Goal: Book appointment/travel/reservation

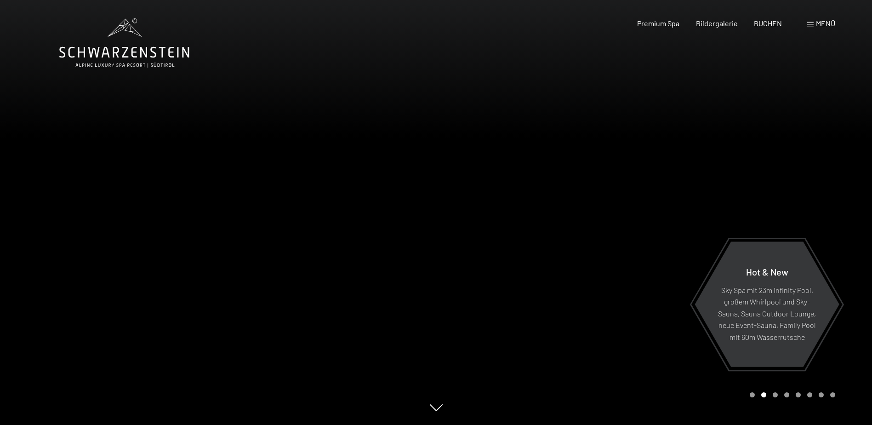
click at [814, 23] on div "Menü" at bounding box center [821, 23] width 28 height 10
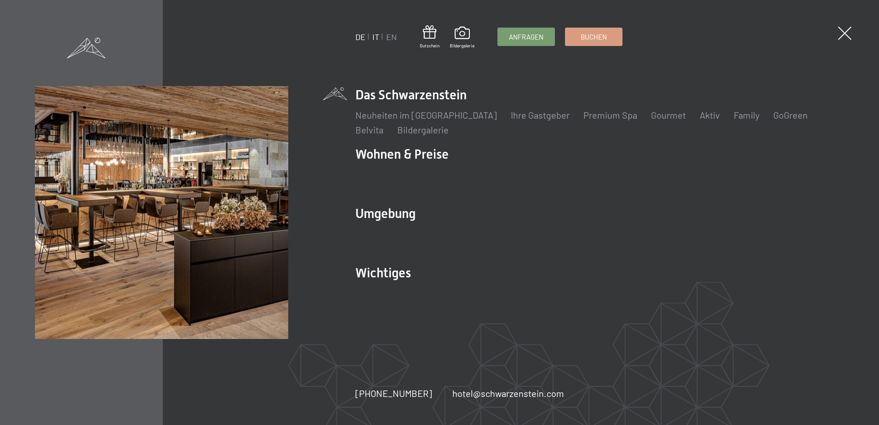
click at [375, 37] on link "IT" at bounding box center [375, 37] width 7 height 10
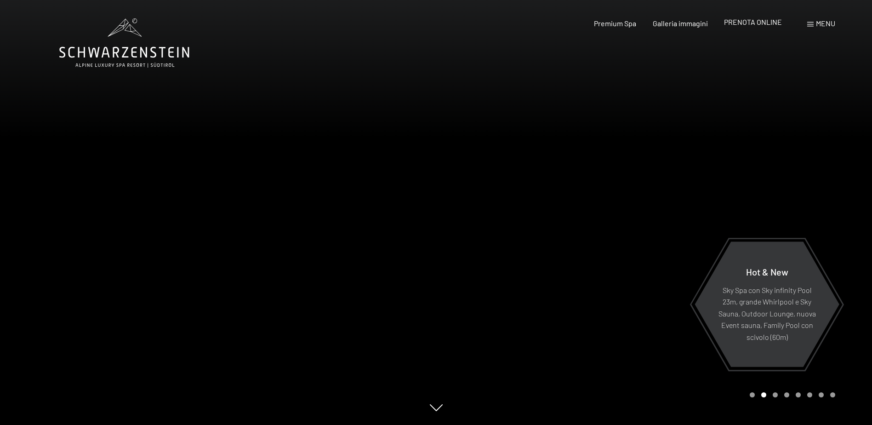
click at [749, 23] on span "PRENOTA ONLINE" at bounding box center [753, 21] width 58 height 9
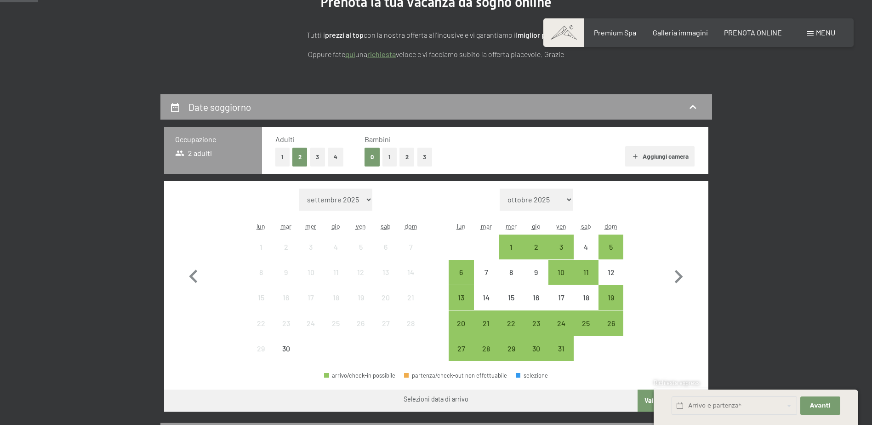
scroll to position [138, 0]
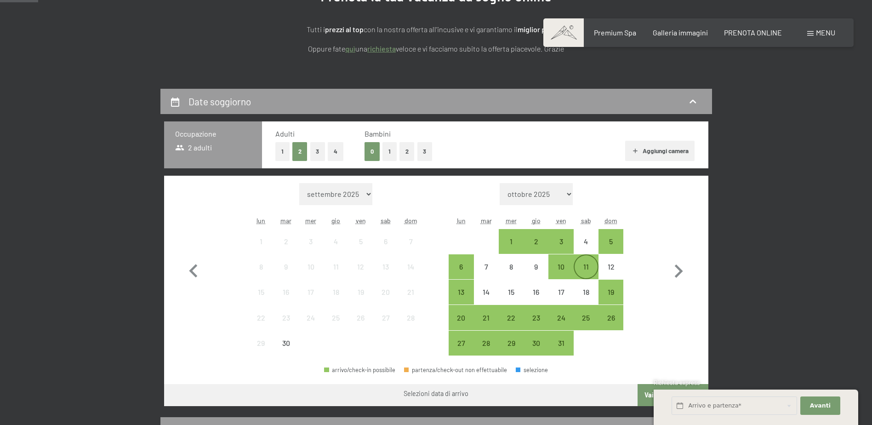
click at [585, 268] on div "11" at bounding box center [586, 274] width 23 height 23
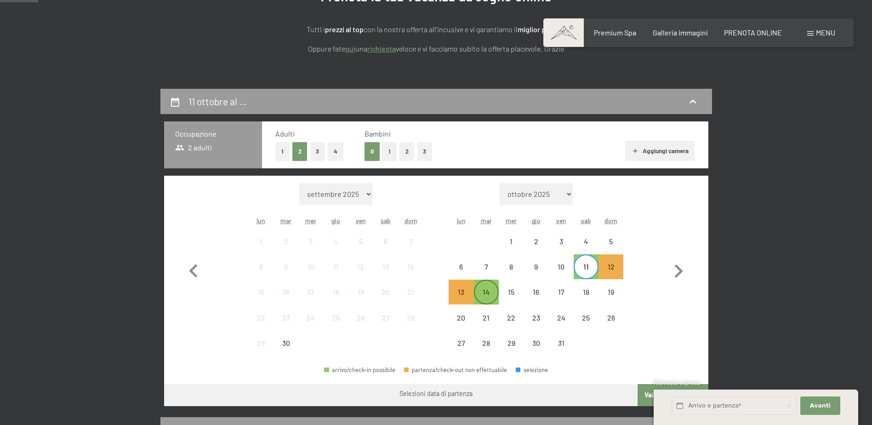
click at [483, 293] on div "14" at bounding box center [486, 299] width 23 height 23
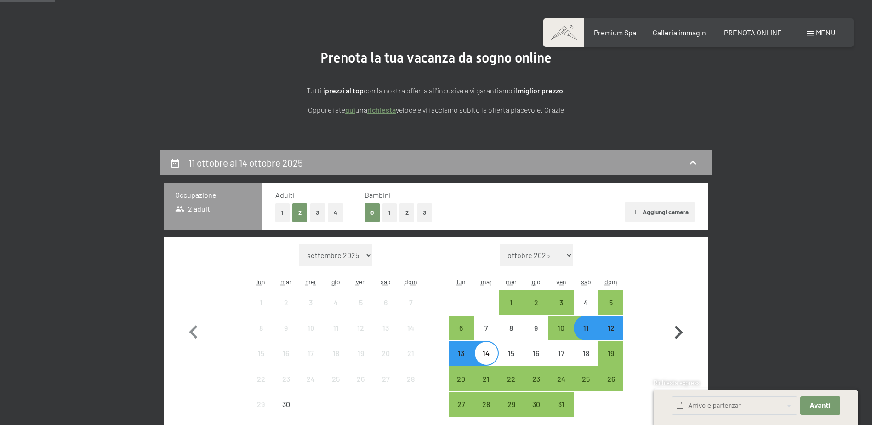
scroll to position [0, 0]
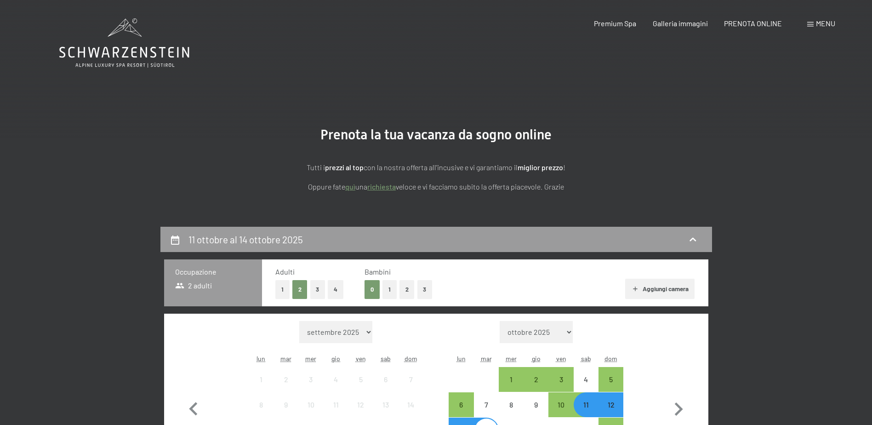
click at [381, 186] on link "richiesta" at bounding box center [381, 186] width 29 height 9
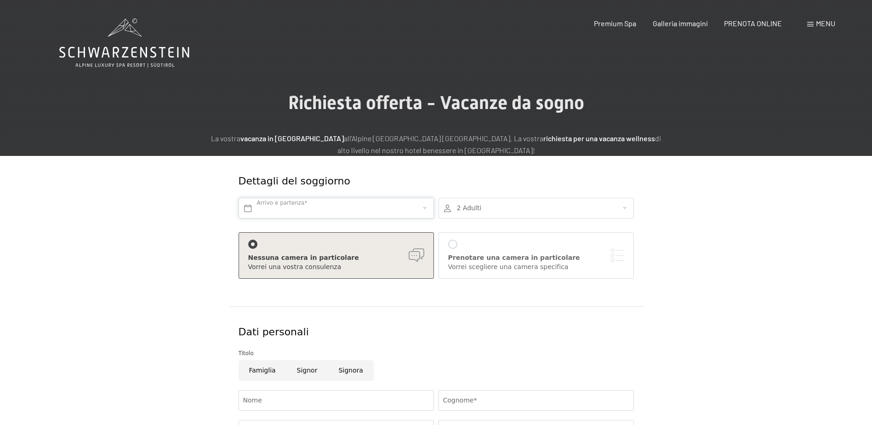
click at [313, 210] on input "text" at bounding box center [336, 208] width 195 height 21
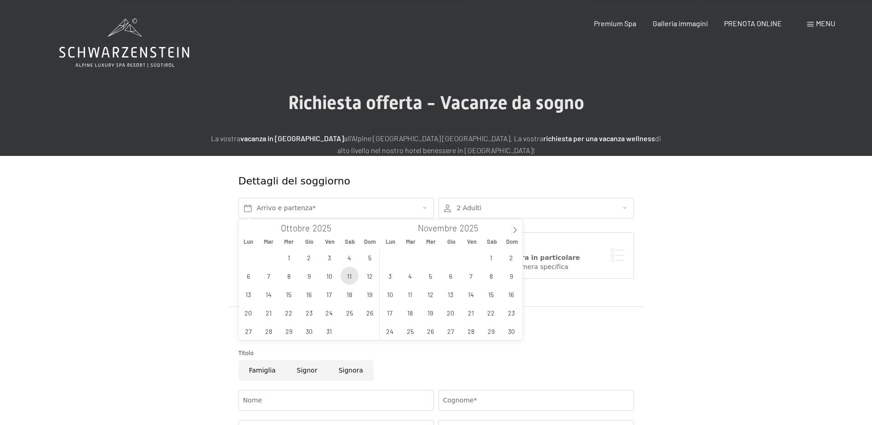
click at [348, 276] on span "11" at bounding box center [350, 276] width 18 height 18
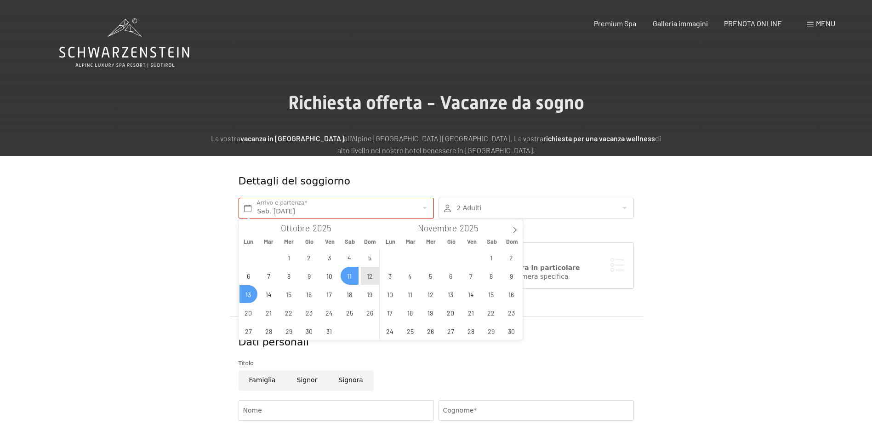
click at [251, 292] on span "13" at bounding box center [249, 294] width 18 height 18
type input "Sab. 11/10/2025 - Lun. 13/10/2025"
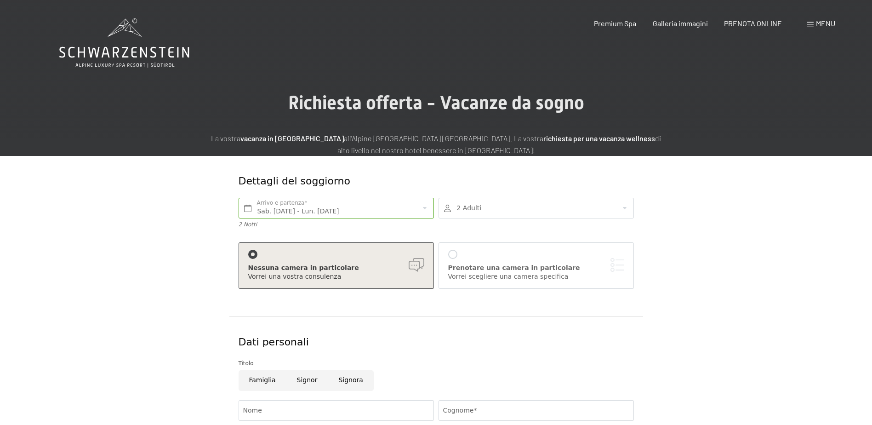
click at [519, 201] on div at bounding box center [536, 208] width 195 height 21
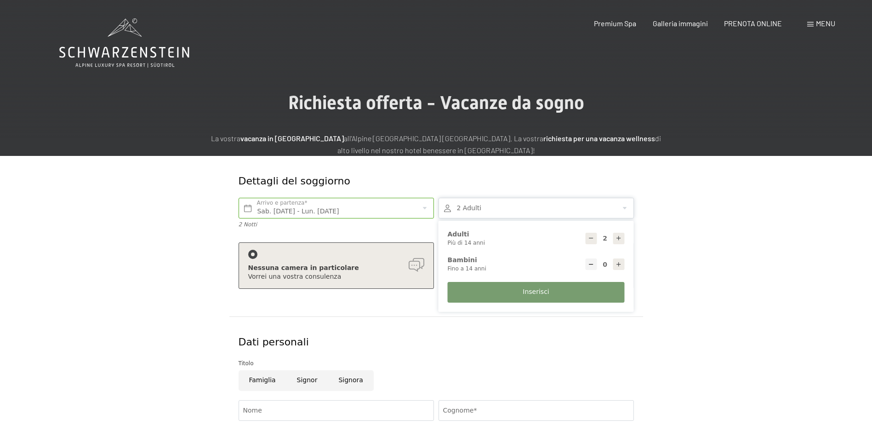
click at [589, 240] on icon at bounding box center [591, 238] width 6 height 6
type input "1"
click at [530, 292] on span "Inserisci" at bounding box center [536, 291] width 26 height 9
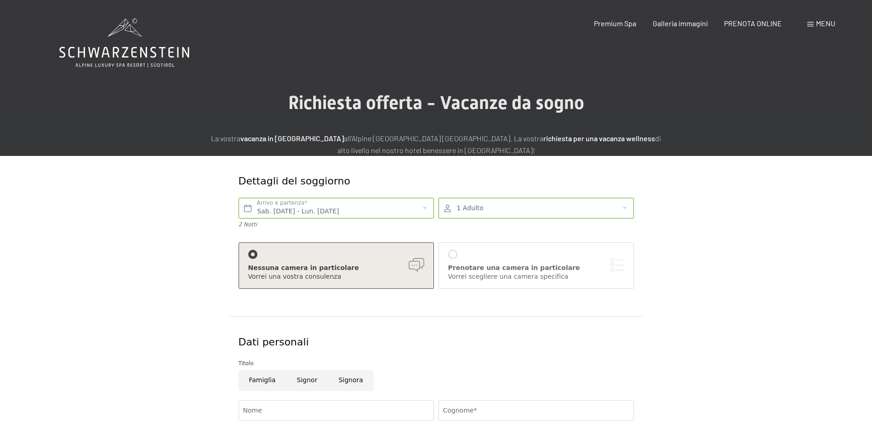
click at [691, 269] on form "Dettagli del soggiorno Sab. 11/10/2025 - Lun. 13/10/2025 Arrivo e partenza* 2 N…" at bounding box center [436, 386] width 628 height 461
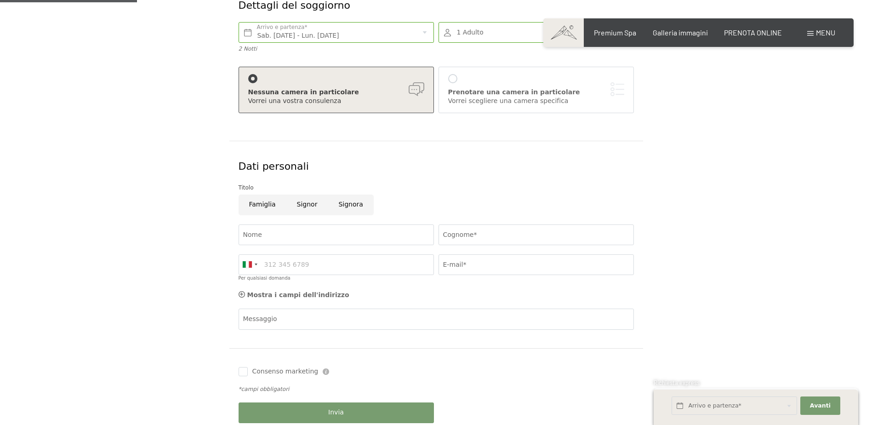
scroll to position [184, 0]
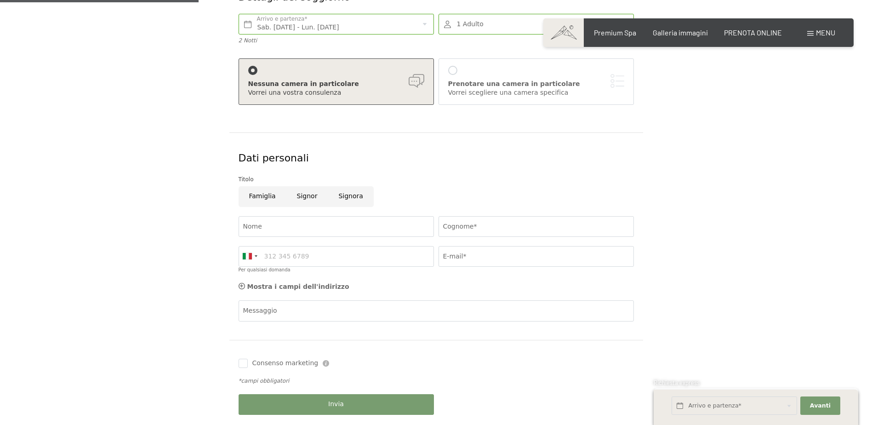
click at [308, 194] on input "Signor" at bounding box center [307, 196] width 42 height 21
radio input "true"
click at [285, 224] on input "Nome" at bounding box center [336, 226] width 195 height 21
type input "MASSIMO"
type input "SABADINI"
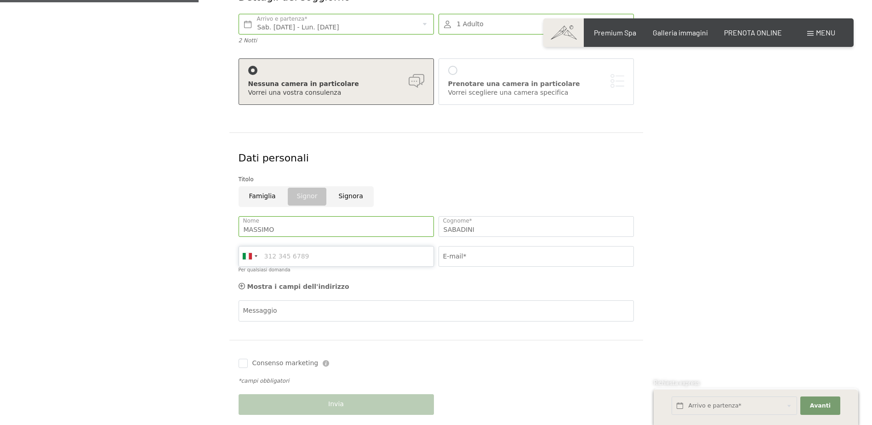
click at [289, 255] on input "Per qualsiasi domanda" at bounding box center [336, 256] width 195 height 21
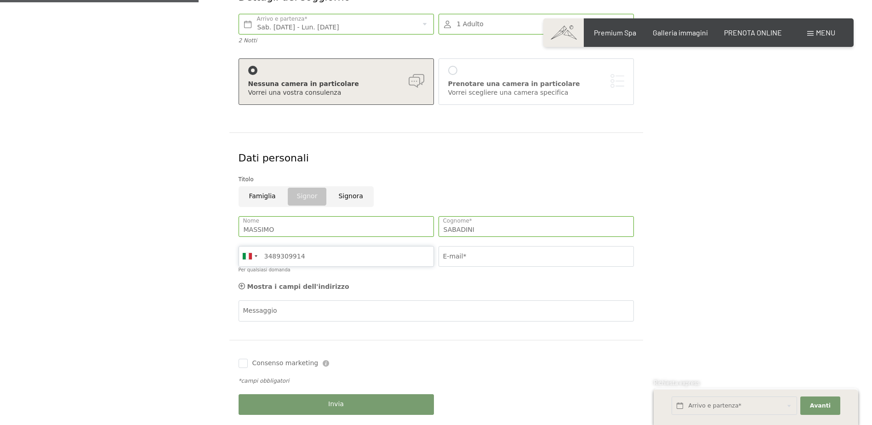
type input "3489309914"
click at [459, 258] on input "E-mail*" at bounding box center [536, 256] width 195 height 21
type input "MA.SABADINI@GMAIL.COM"
click at [821, 163] on div "Dettagli del soggiorno Sab. 11/10/2025 - Lun. 13/10/2025 Arrivo e partenza* 2 N…" at bounding box center [436, 202] width 872 height 461
click at [771, 168] on div "Dettagli del soggiorno Sab. 11/10/2025 - Lun. 13/10/2025 Arrivo e partenza* 2 N…" at bounding box center [436, 202] width 697 height 461
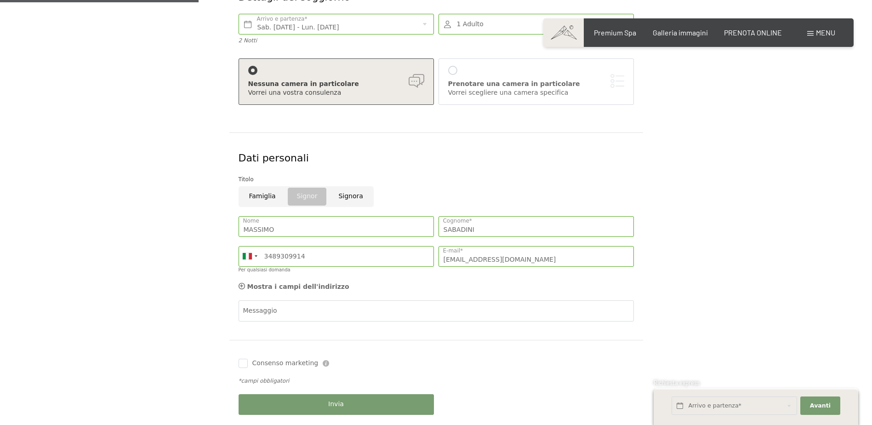
click at [724, 135] on form "Dettagli del soggiorno Sab. 11/10/2025 - Lun. 13/10/2025 Arrivo e partenza* 2 N…" at bounding box center [436, 202] width 628 height 461
click at [722, 196] on form "Dettagli del soggiorno Sab. 11/10/2025 - Lun. 13/10/2025 Arrivo e partenza* 2 N…" at bounding box center [436, 202] width 628 height 461
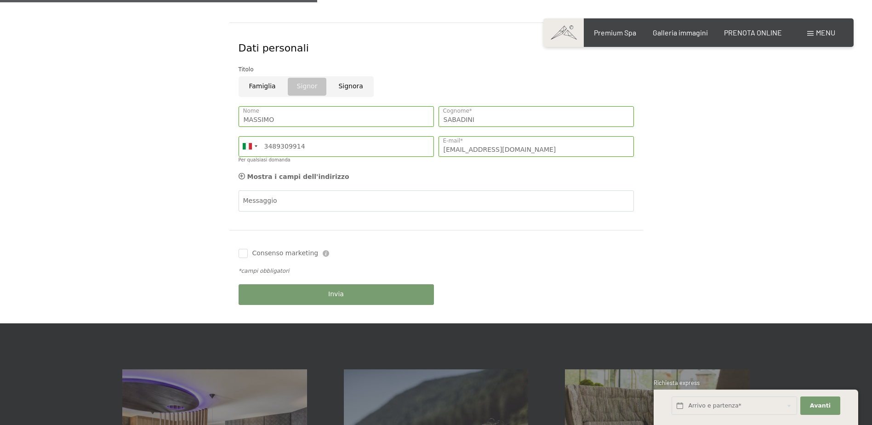
scroll to position [322, 0]
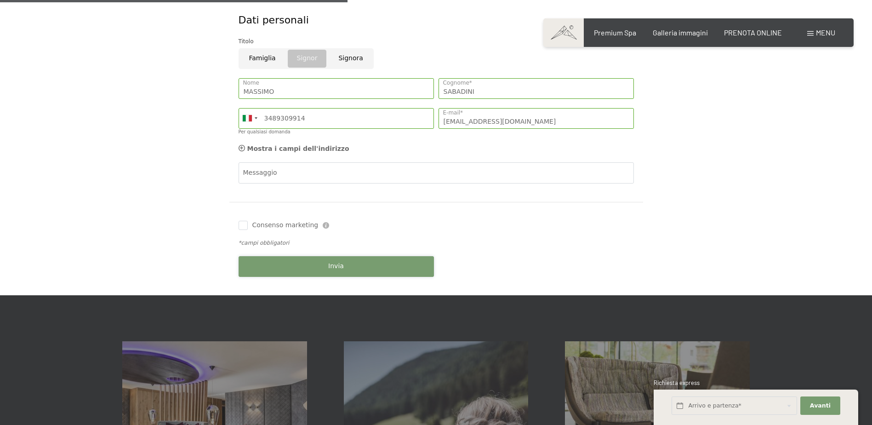
click at [341, 265] on span "Invia" at bounding box center [336, 266] width 16 height 9
